Goal: Check status: Check status

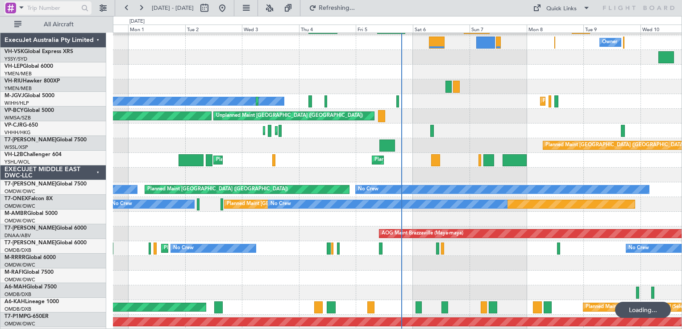
scroll to position [1263, 0]
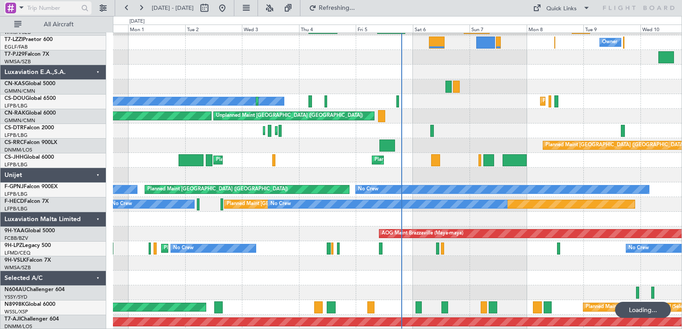
click at [9, 7] on div at bounding box center [10, 8] width 11 height 11
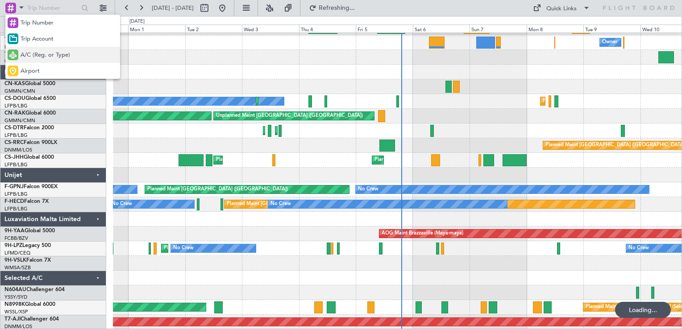
click at [35, 53] on span "A/C (Reg. or Type)" at bounding box center [46, 55] width 50 height 9
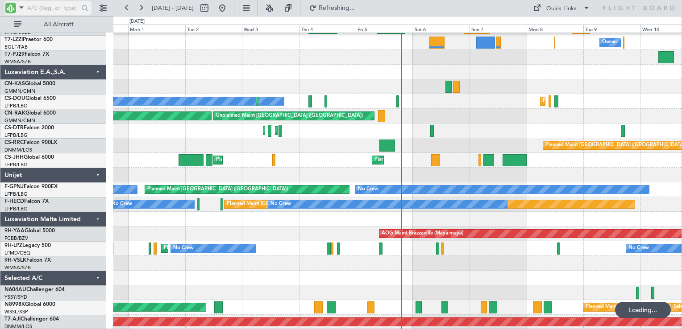
click at [43, 10] on input "text" at bounding box center [52, 7] width 51 height 13
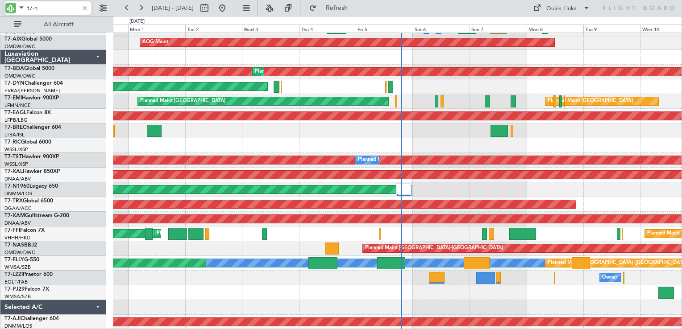
scroll to position [0, 0]
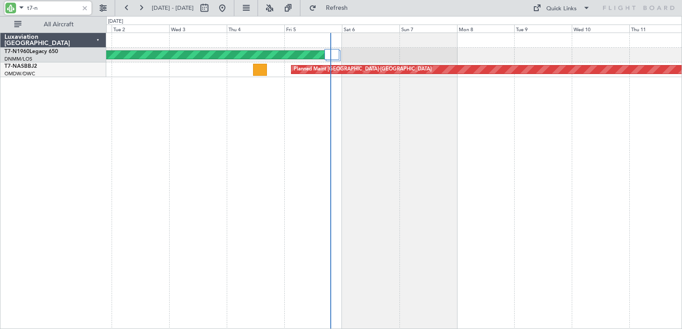
click at [382, 143] on div "Planned Maint London (Stansted) Planned Maint Basel-Mulhouse Planned Maint Abuj…" at bounding box center [394, 181] width 576 height 297
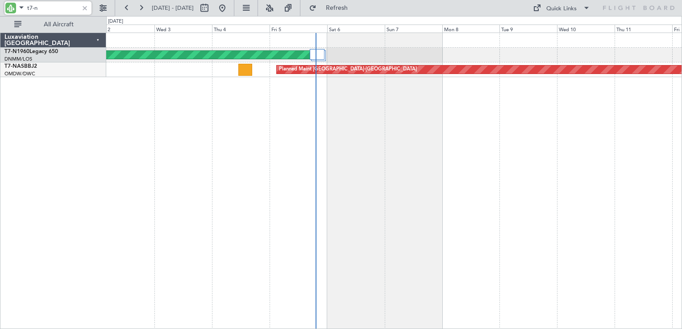
click at [604, 137] on div "Planned Maint London (Stansted) Planned Maint Basel-Mulhouse Planned Maint Abuj…" at bounding box center [394, 181] width 576 height 297
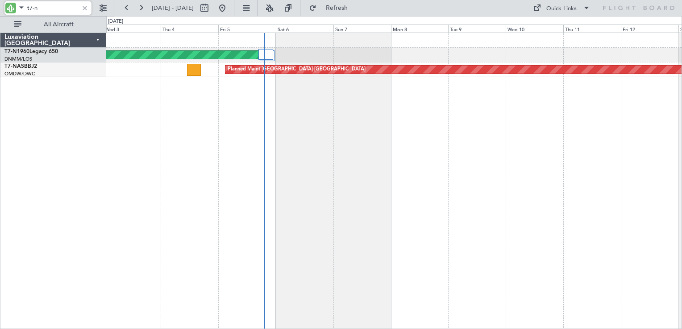
click at [269, 133] on div "Planned Maint London (Stansted) Planned Maint Basel-Mulhouse Planned Maint Abuj…" at bounding box center [394, 181] width 576 height 297
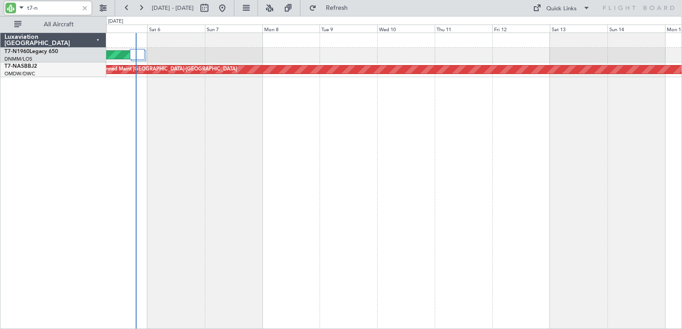
click at [331, 118] on div "Planned Maint London (Stansted) Planned Maint Basel-Mulhouse" at bounding box center [394, 181] width 576 height 297
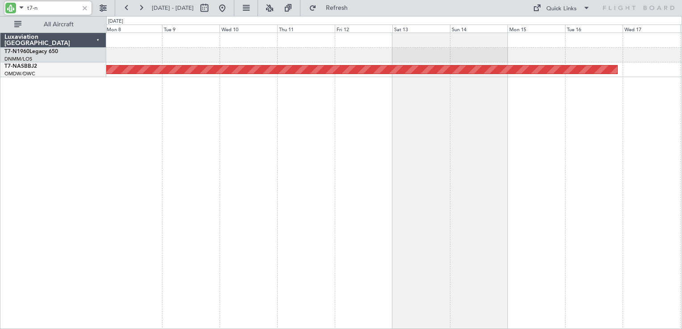
click at [401, 112] on div "Planned Maint London (Stansted) Planned Maint Basel-Mulhouse" at bounding box center [394, 181] width 576 height 297
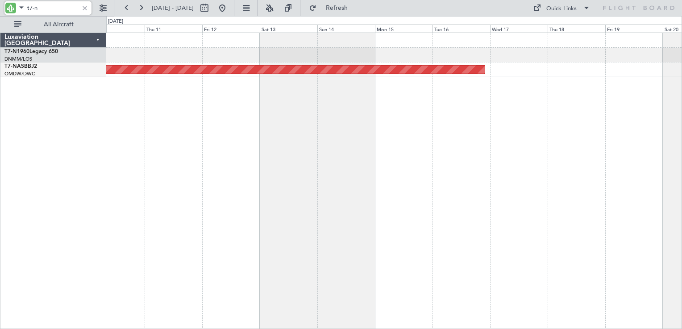
click at [505, 139] on div "Planned Maint [GEOGRAPHIC_DATA]-[GEOGRAPHIC_DATA]" at bounding box center [394, 181] width 576 height 297
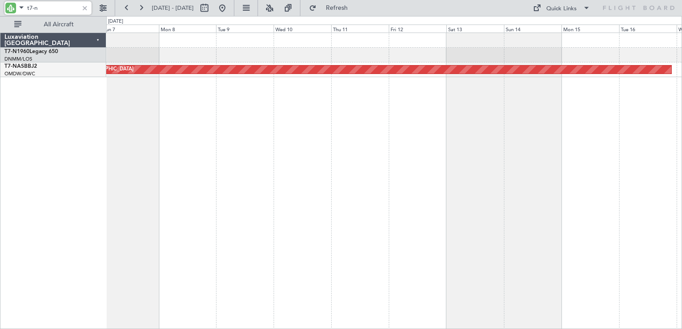
click at [455, 144] on div "Planned Maint London (Stansted) Planned Maint Basel-Mulhouse" at bounding box center [394, 181] width 576 height 297
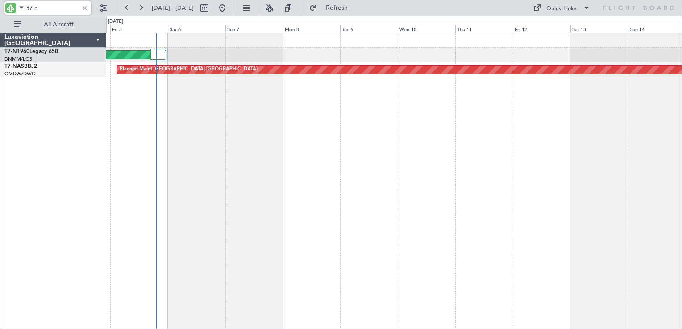
type input "t7-n"
click at [32, 53] on link "T7-N1960 Legacy 650" at bounding box center [31, 51] width 54 height 5
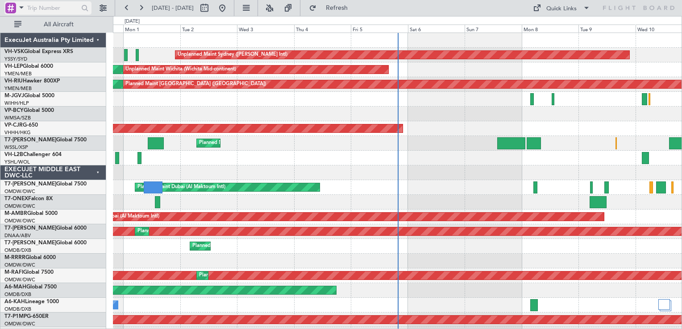
click at [8, 8] on div at bounding box center [10, 8] width 11 height 11
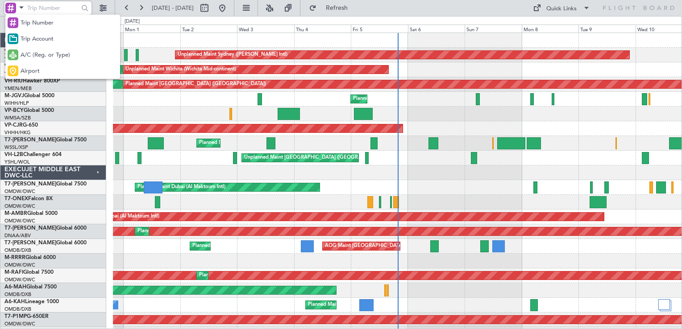
click at [33, 54] on span "A/C (Reg. or Type)" at bounding box center [46, 55] width 50 height 9
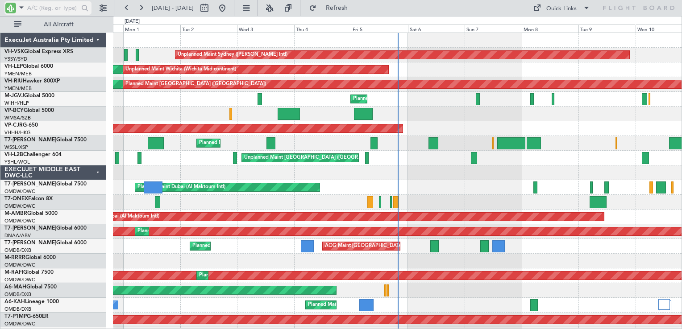
click at [39, 4] on input "text" at bounding box center [52, 7] width 51 height 13
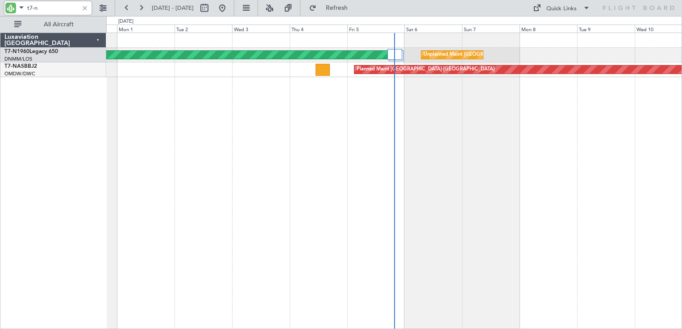
type input "t7-n"
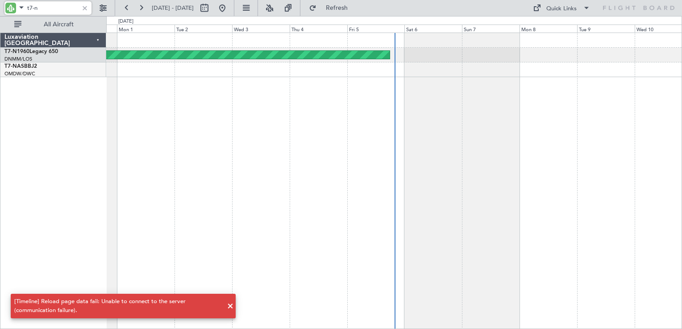
click at [234, 310] on span at bounding box center [230, 306] width 11 height 11
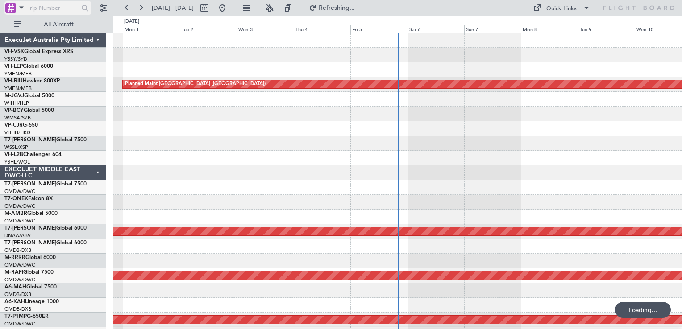
click at [13, 10] on div at bounding box center [10, 8] width 11 height 11
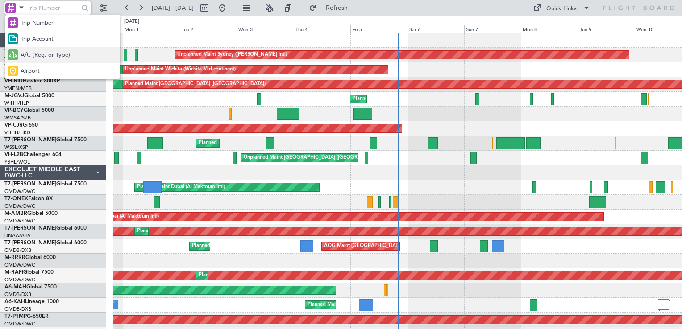
click at [37, 57] on span "A/C (Reg. or Type)" at bounding box center [46, 55] width 50 height 9
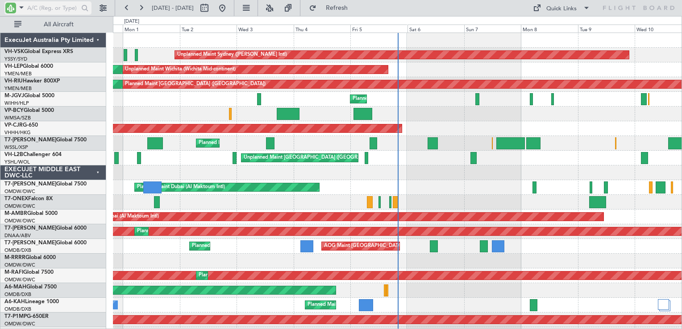
click at [32, 11] on input "text" at bounding box center [52, 7] width 51 height 13
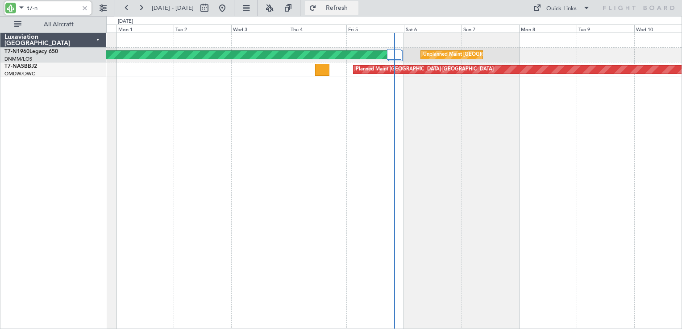
type input "t7-n"
